Goal: Information Seeking & Learning: Learn about a topic

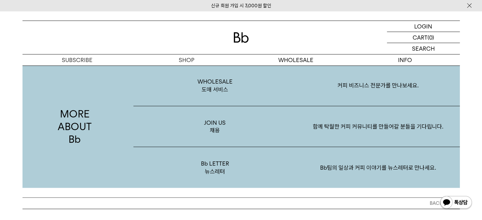
scroll to position [1235, 0]
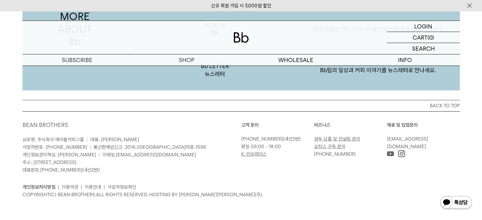
drag, startPoint x: 16, startPoint y: 161, endPoint x: 142, endPoint y: 163, distance: 125.8
click at [142, 163] on div "BACK TO TOP BEAN BROTHERS 상호명: 주식회사 에이블커피그룹 | 대표: 박성호 사업자번호: 220-87-84283 | 통신판…" at bounding box center [241, 154] width 456 height 108
click at [195, 174] on div "개인정보처리방침 | 이용약관 | 이용안내 | 사업자정보확인 COPYRIGHT(C) BEAN BROTHERS. ALL RIGHTS RESERVE…" at bounding box center [241, 186] width 437 height 25
drag, startPoint x: 120, startPoint y: 167, endPoint x: 29, endPoint y: 164, distance: 91.3
click at [29, 164] on p "상호명: 주식회사 에이블커피그룹 | 대표: 박성호 사업자번호: 220-87-84283 | 통신판매업신고: 2016-서울마포-1598 개인정보관…" at bounding box center [132, 155] width 219 height 38
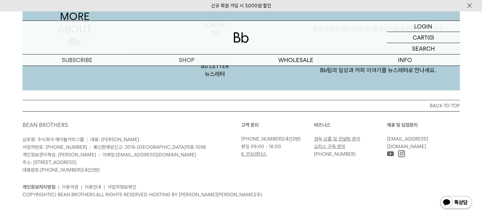
click at [49, 162] on span "주소: [STREET_ADDRESS]" at bounding box center [50, 163] width 54 height 6
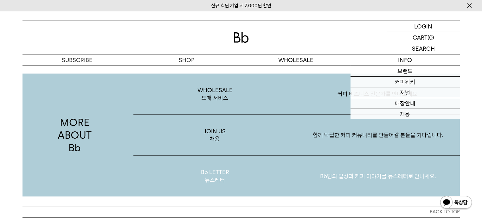
scroll to position [1140, 0]
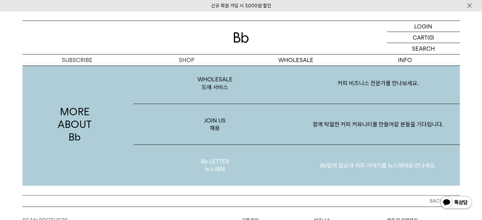
click at [338, 164] on p "Bb팀의 일상과 커피 이야기를 뉴스레터로 만나세요." at bounding box center [378, 165] width 163 height 33
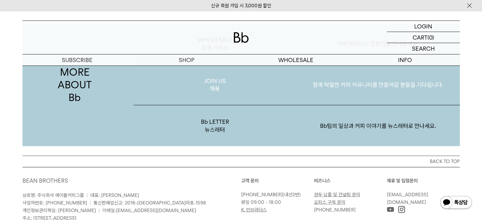
scroll to position [1140, 0]
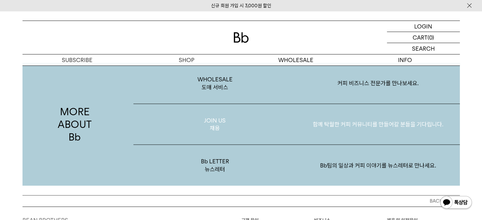
click at [216, 130] on p "JOIN US 채용" at bounding box center [214, 124] width 163 height 41
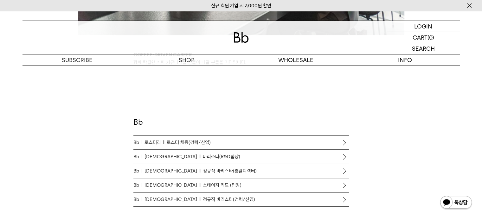
scroll to position [349, 0]
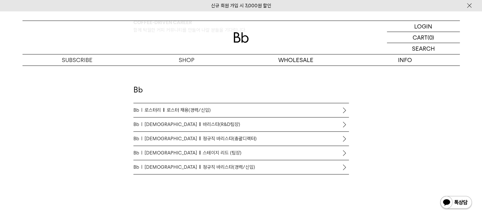
click at [194, 110] on span "로스터 채용(경력/신입)" at bounding box center [189, 110] width 44 height 8
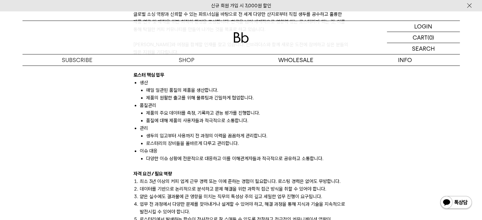
scroll to position [380, 0]
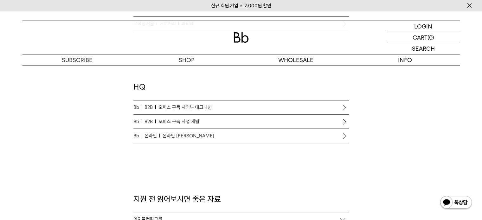
scroll to position [591, 0]
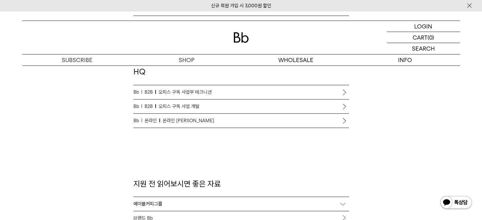
click at [184, 126] on link "Bb 온라인 온라인 커머스 리드" at bounding box center [241, 121] width 216 height 14
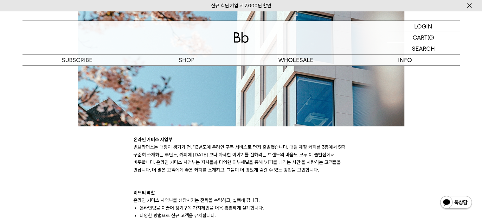
scroll to position [317, 0]
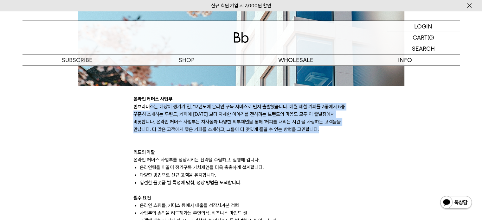
drag, startPoint x: 274, startPoint y: 109, endPoint x: 323, endPoint y: 139, distance: 57.4
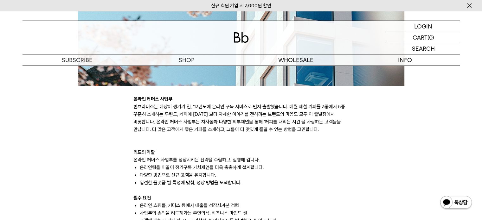
click at [323, 152] on h3 "리드의 역할" at bounding box center [241, 153] width 216 height 8
drag, startPoint x: 135, startPoint y: 147, endPoint x: 199, endPoint y: 164, distance: 66.1
drag, startPoint x: 181, startPoint y: 165, endPoint x: 167, endPoint y: 167, distance: 13.8
click at [178, 165] on li "온라인팀을 이끌어 정기구독 가치제언을 더욱 촘촘하게 설계합니다." at bounding box center [244, 168] width 209 height 8
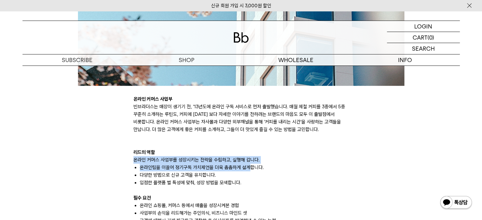
drag, startPoint x: 129, startPoint y: 163, endPoint x: 249, endPoint y: 164, distance: 119.8
click at [250, 164] on div "온라인 커머스 사업부 빈브라더스는 매장이 생기기 전, ‘13년도에 온라인 구독 서비스로 먼저 출발했습니다. 매월 제철 커피를 3종에서 5종 꾸…" at bounding box center [241, 184] width 444 height 719
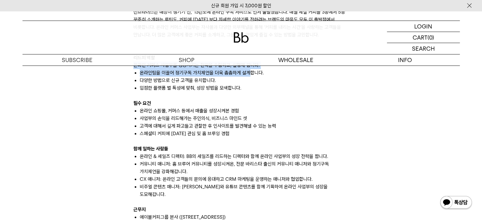
scroll to position [372, 0]
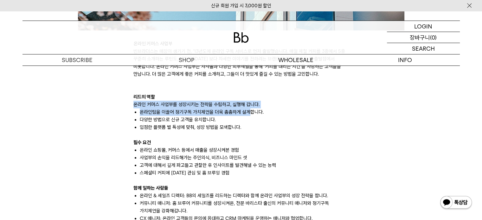
click at [428, 37] on p "장바구니" at bounding box center [420, 37] width 20 height 11
